Goal: Information Seeking & Learning: Learn about a topic

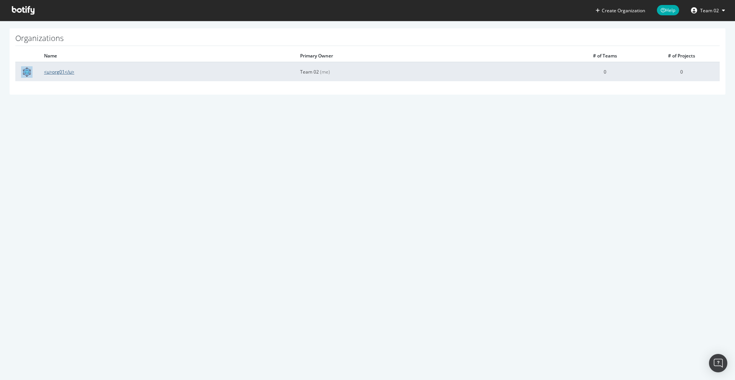
click at [61, 73] on link "<u>org01</u>" at bounding box center [59, 72] width 30 height 7
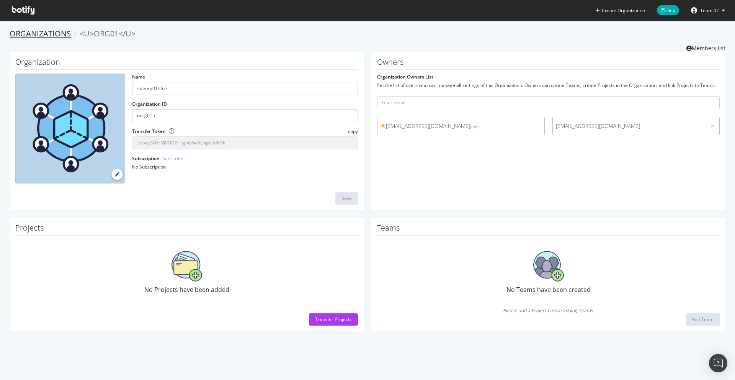
click at [52, 31] on link "Organizations" at bounding box center [40, 33] width 61 height 10
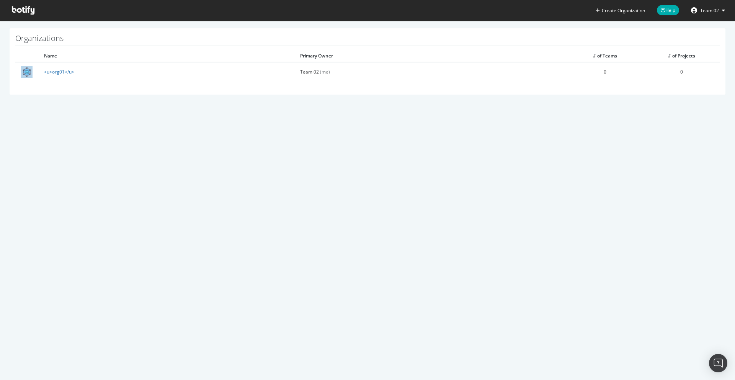
click at [727, 15] on button "Team 02" at bounding box center [708, 10] width 46 height 12
click at [709, 73] on div "See all Organizations" at bounding box center [695, 76] width 74 height 11
click at [684, 78] on div "See all Organizations" at bounding box center [695, 76] width 74 height 11
click at [627, 16] on link "Create Organization" at bounding box center [621, 10] width 62 height 21
